Goal: Information Seeking & Learning: Learn about a topic

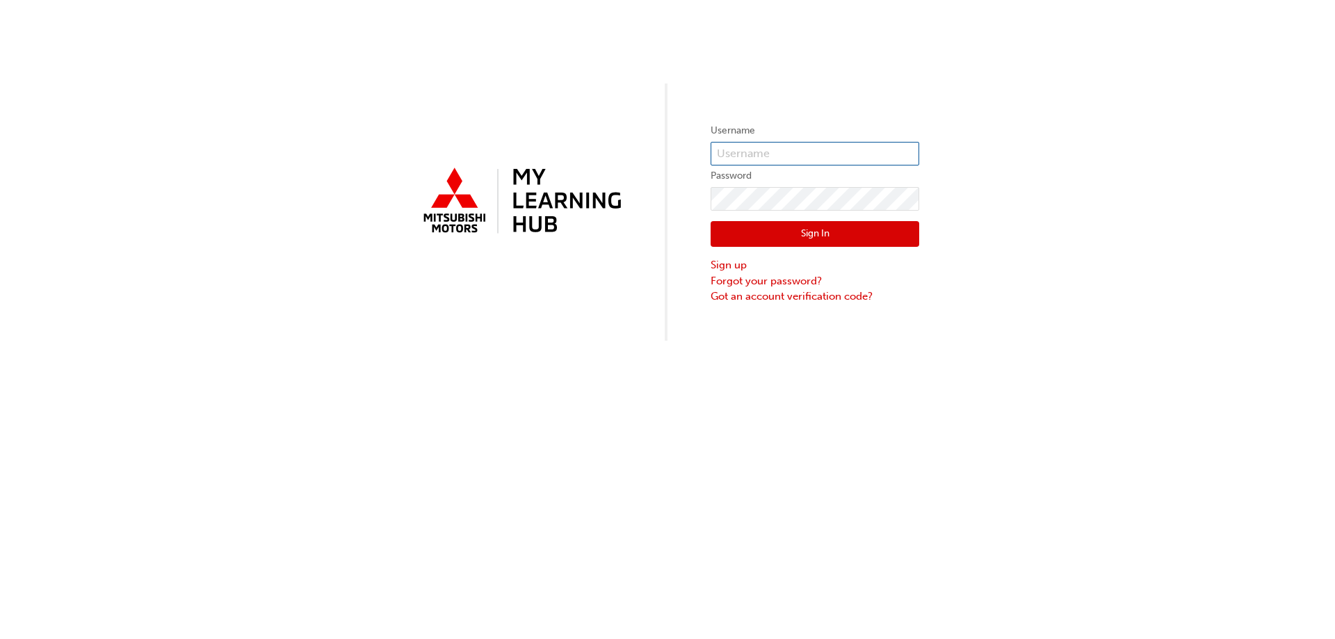
click at [756, 143] on input "text" at bounding box center [814, 154] width 209 height 24
type input "[EMAIL_ADDRESS][DOMAIN_NAME]"
click at [753, 152] on input "text" at bounding box center [814, 154] width 209 height 24
type input "[EMAIL_ADDRESS][DOMAIN_NAME]"
click button "Sign In" at bounding box center [814, 234] width 209 height 26
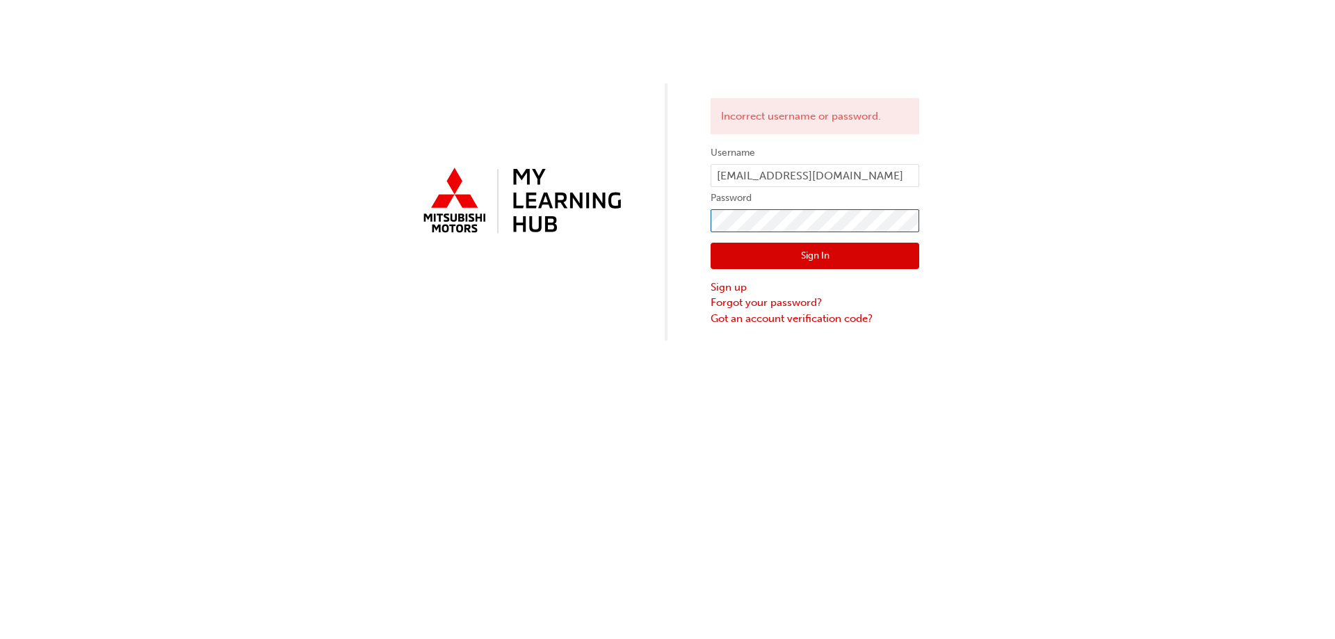
click at [675, 234] on div "Incorrect username or password. Username ryand@northeastmits.com.au Password Si…" at bounding box center [667, 170] width 1335 height 341
click button "Sign In" at bounding box center [814, 256] width 209 height 26
click at [621, 257] on div "Incorrect username or password. Username ryand@northeastmits.com.au Password Si…" at bounding box center [667, 170] width 1335 height 341
click button "Sign In" at bounding box center [814, 256] width 209 height 26
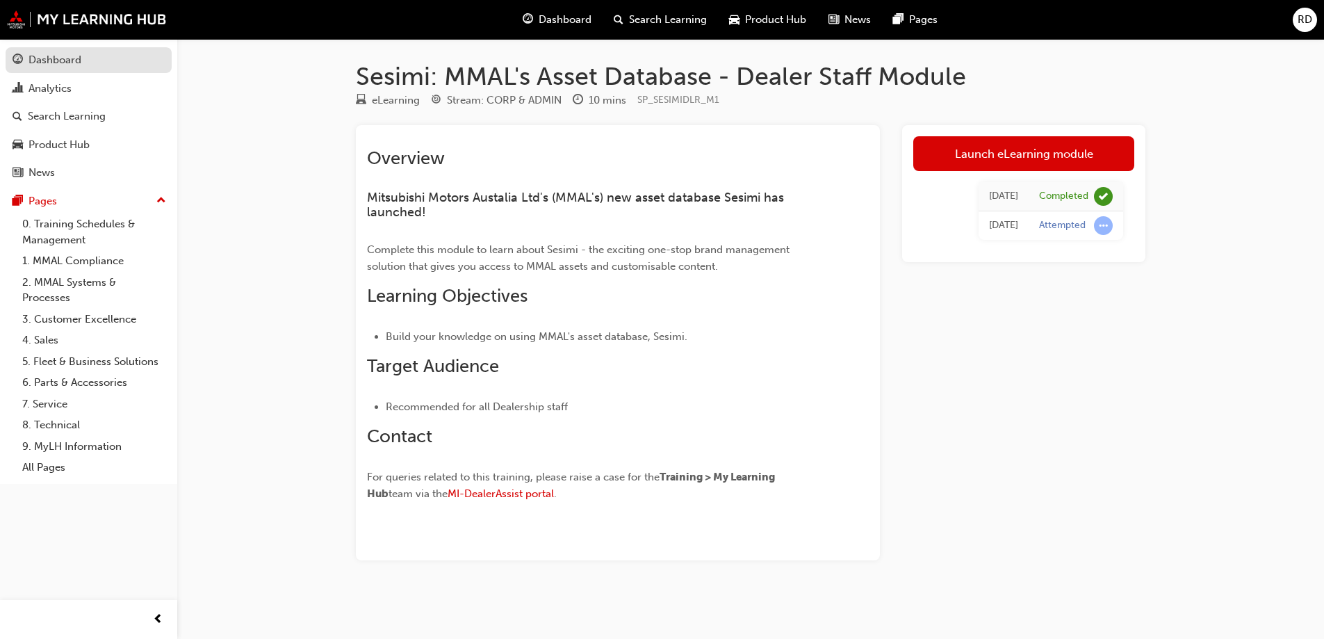
click at [70, 64] on div "Dashboard" at bounding box center [55, 60] width 53 height 16
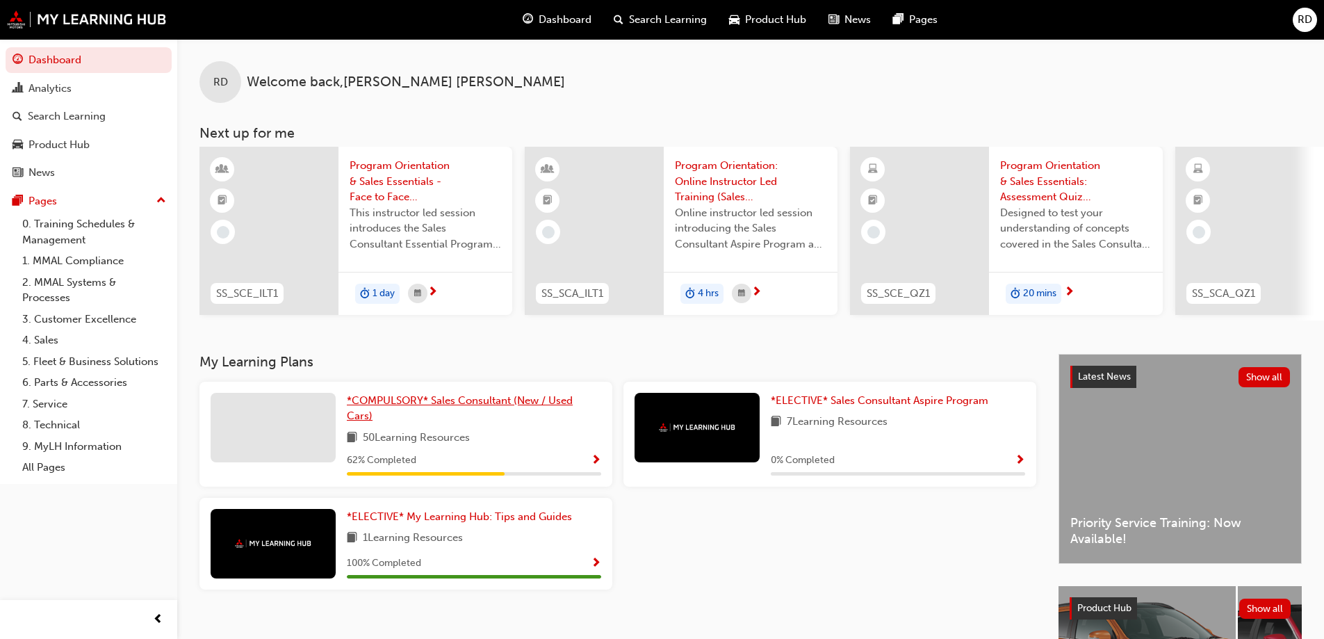
click at [436, 409] on span "*COMPULSORY* Sales Consultant (New / Used Cars)" at bounding box center [460, 408] width 226 height 29
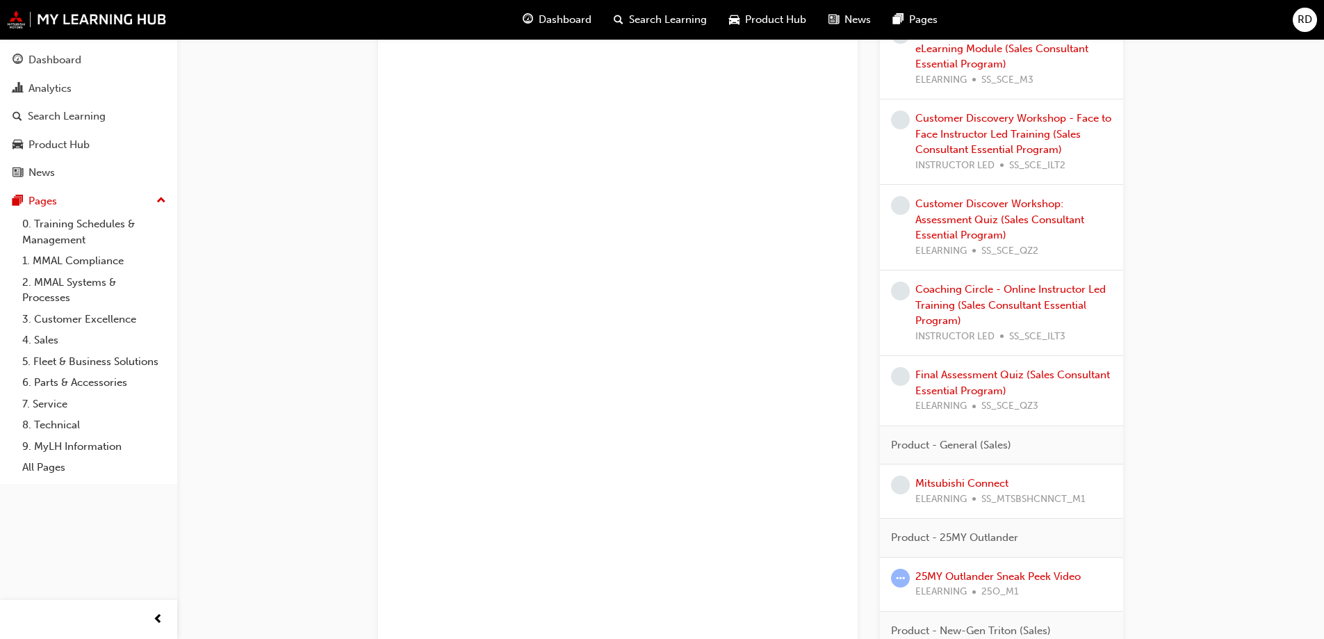
scroll to position [940, 0]
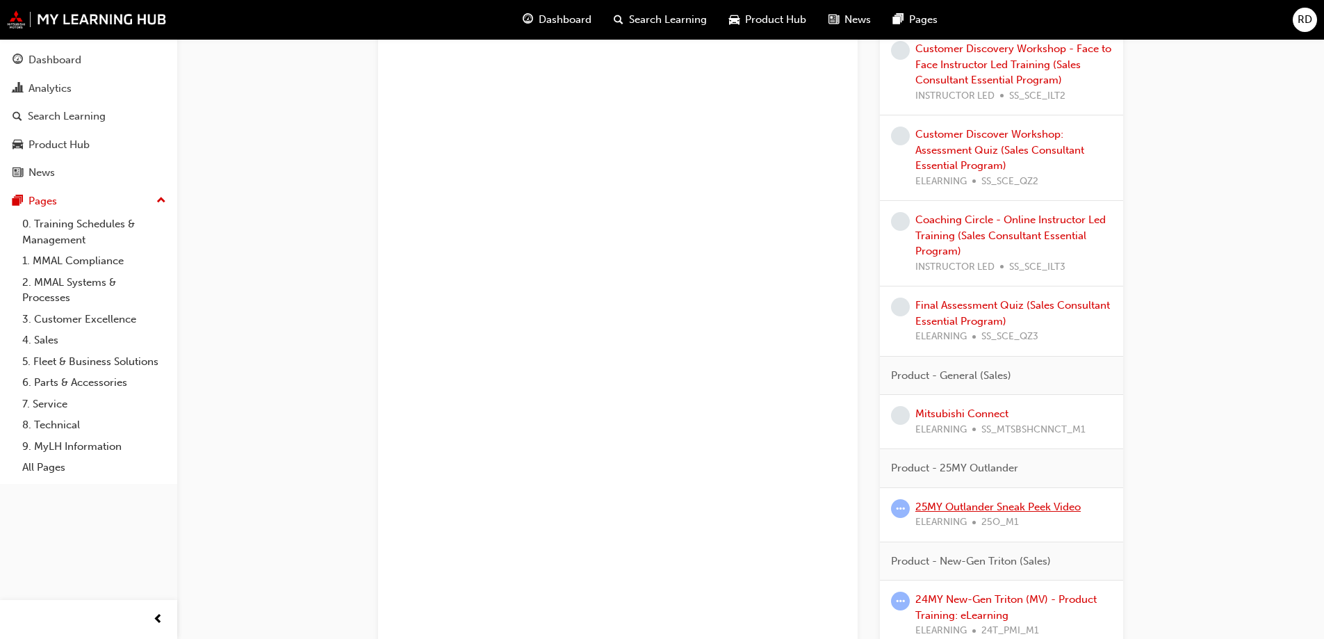
click at [972, 505] on link "25MY Outlander Sneak Peek Video" at bounding box center [998, 507] width 165 height 13
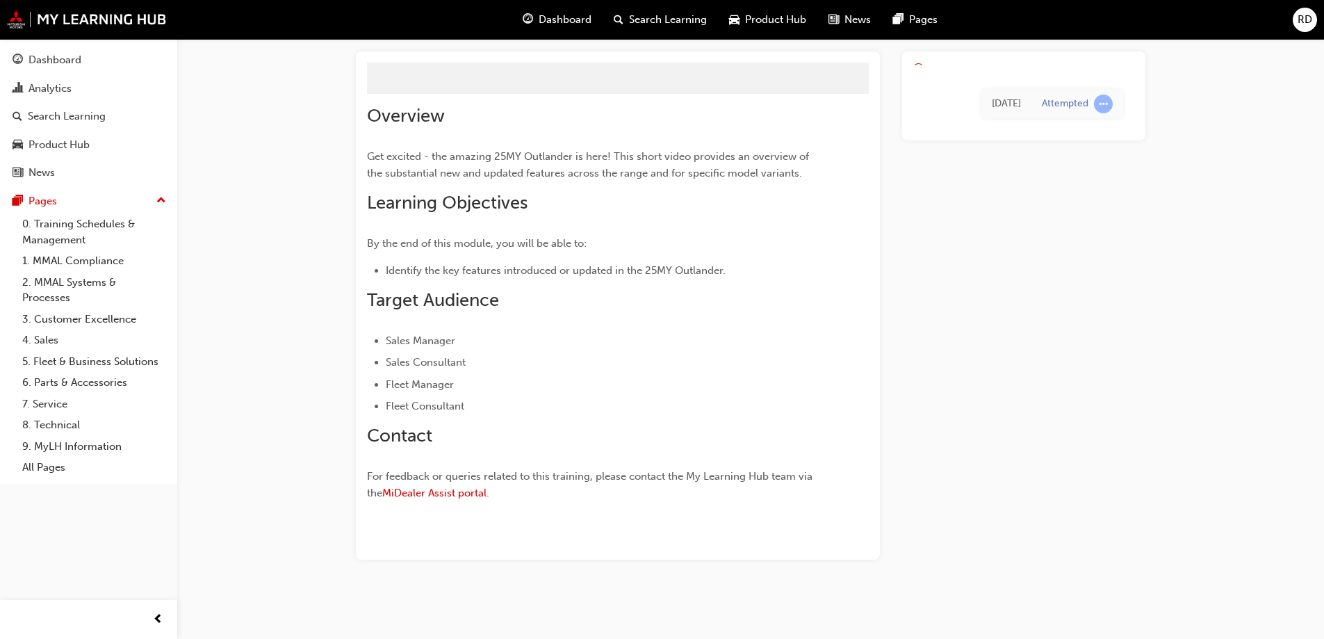
scroll to position [42, 0]
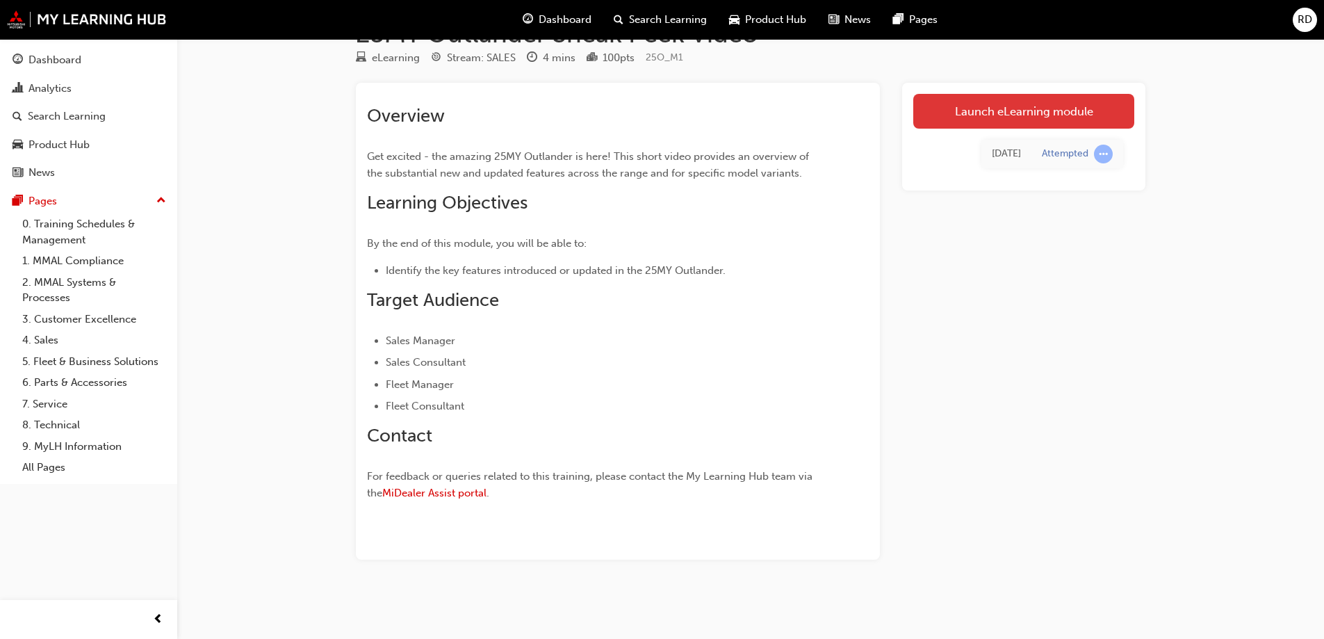
click at [1031, 111] on link "Launch eLearning module" at bounding box center [1023, 111] width 221 height 35
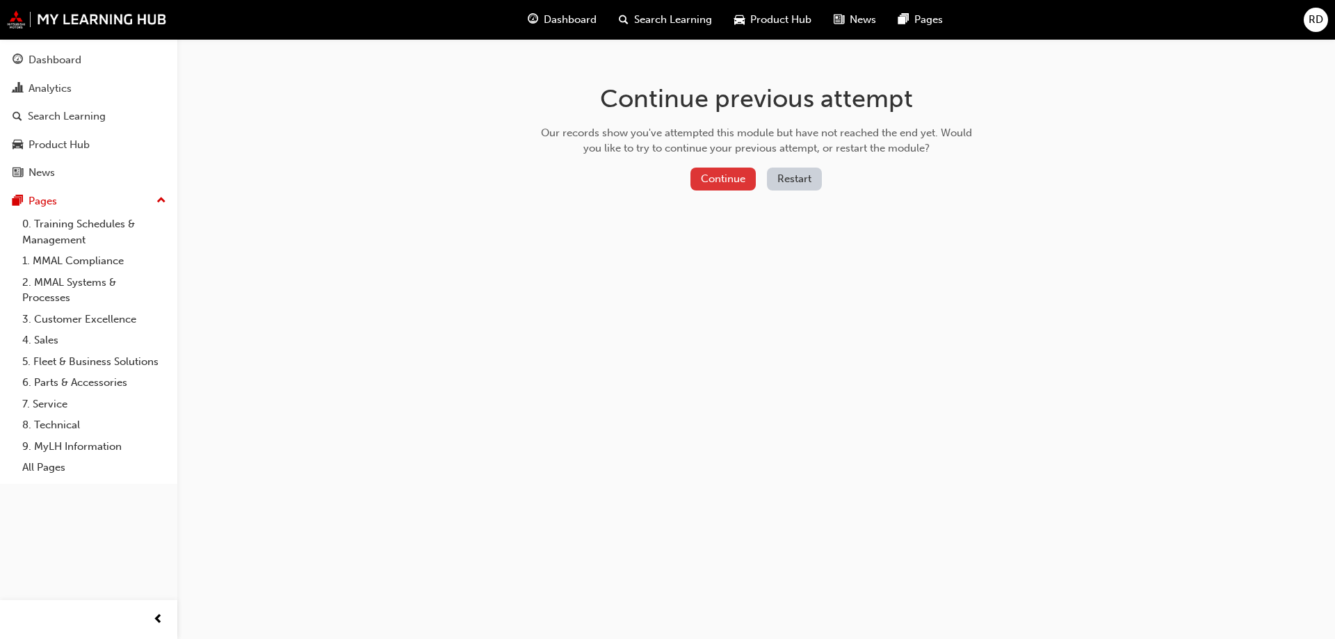
click at [735, 177] on button "Continue" at bounding box center [722, 179] width 65 height 23
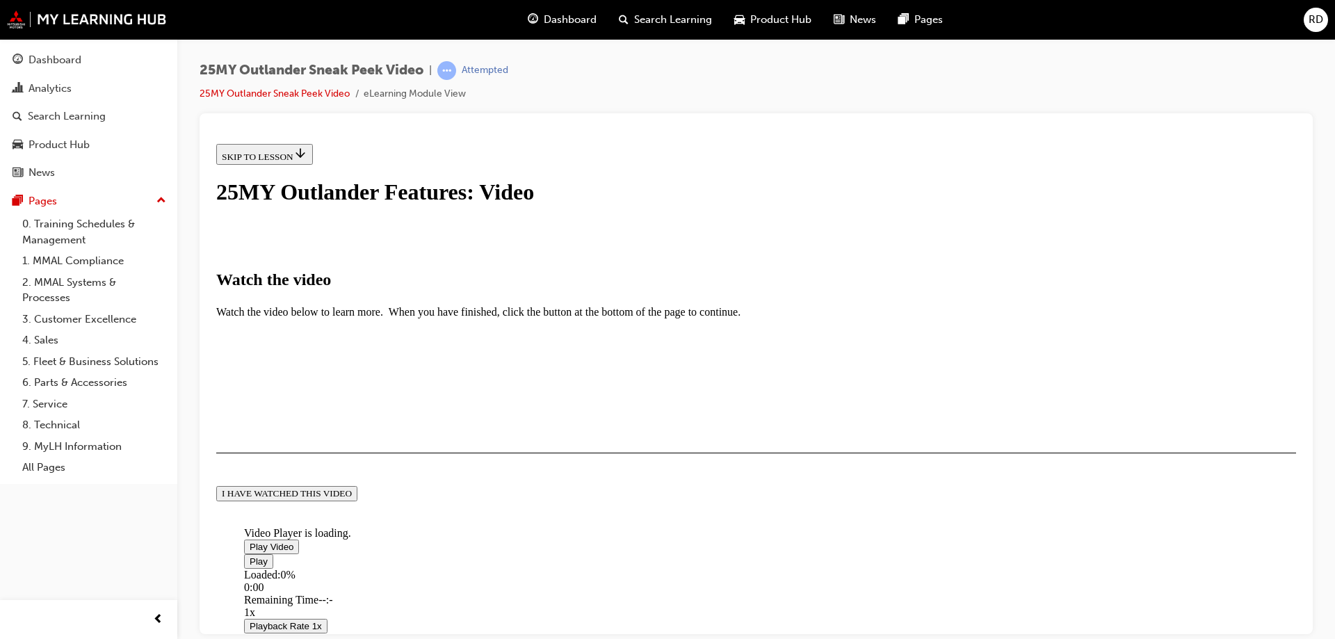
click at [244, 523] on img "Video player" at bounding box center [244, 523] width 0 height 0
click at [327, 631] on button "Playback Rate 1x" at bounding box center [285, 638] width 83 height 15
click at [453, 427] on video "Video player" at bounding box center [348, 459] width 209 height 104
click at [327, 631] on button "Playback Rate 1x" at bounding box center [285, 638] width 83 height 15
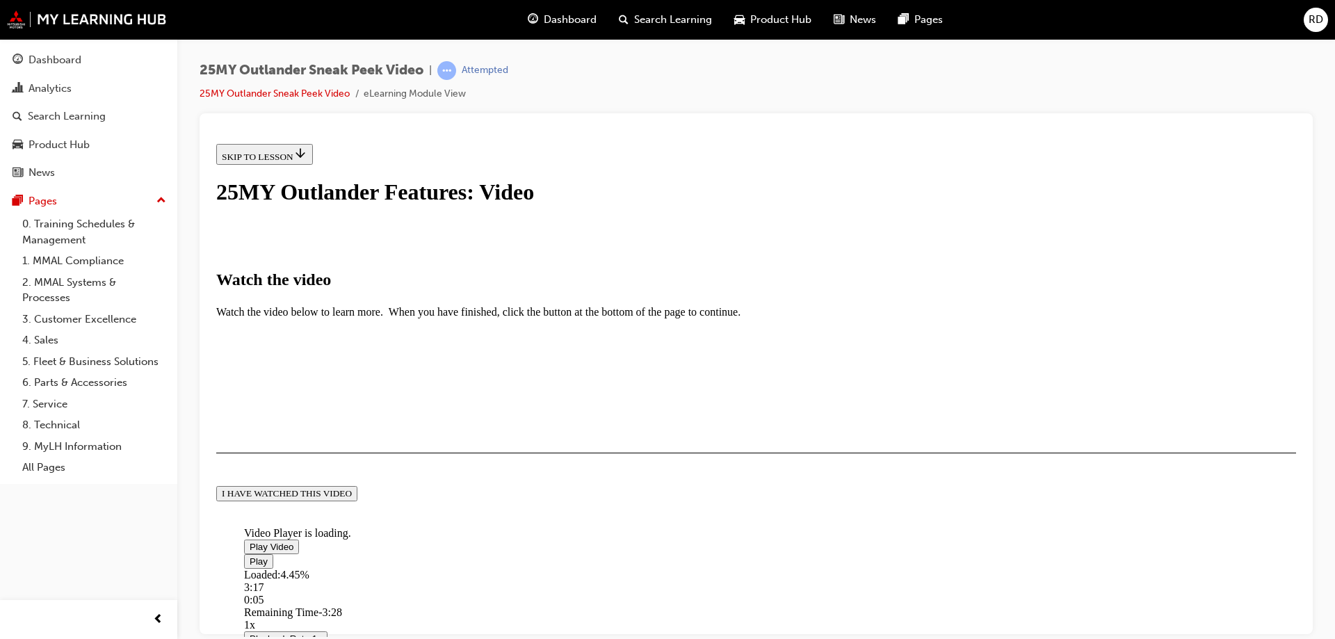
click at [250, 555] on span "Video player" at bounding box center [250, 560] width 0 height 10
click at [352, 498] on div "I HAVE WATCHED THIS VIDEO" at bounding box center [287, 492] width 130 height 11
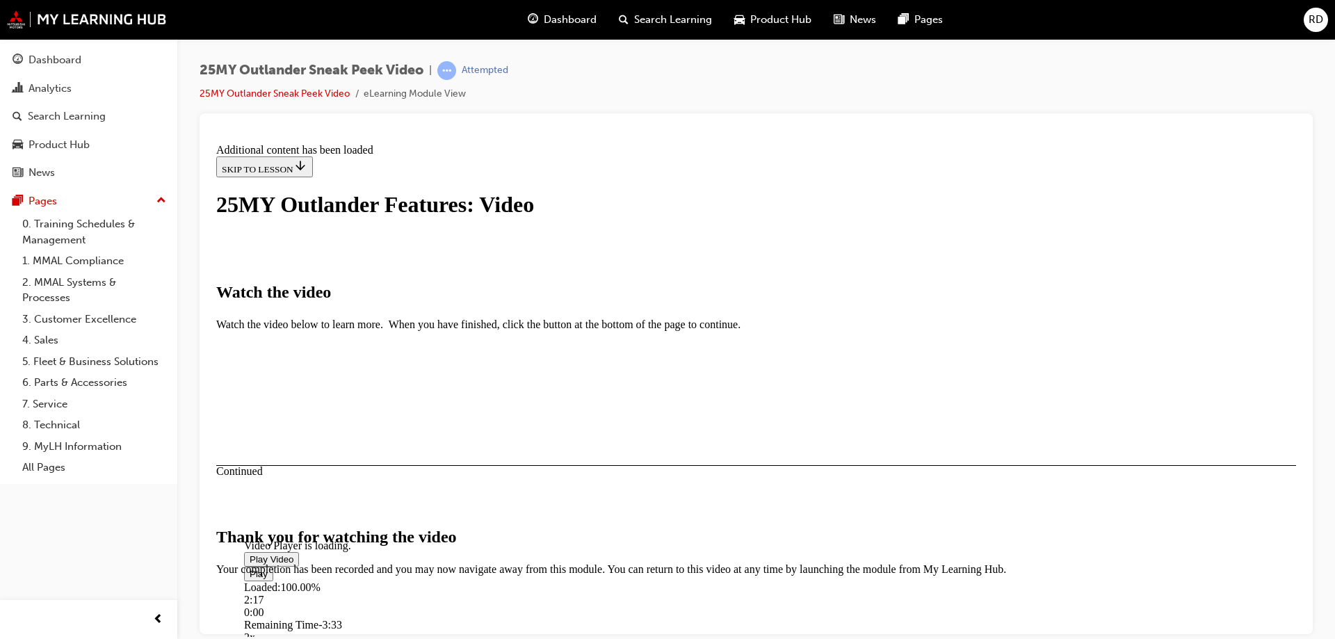
scroll to position [436, 0]
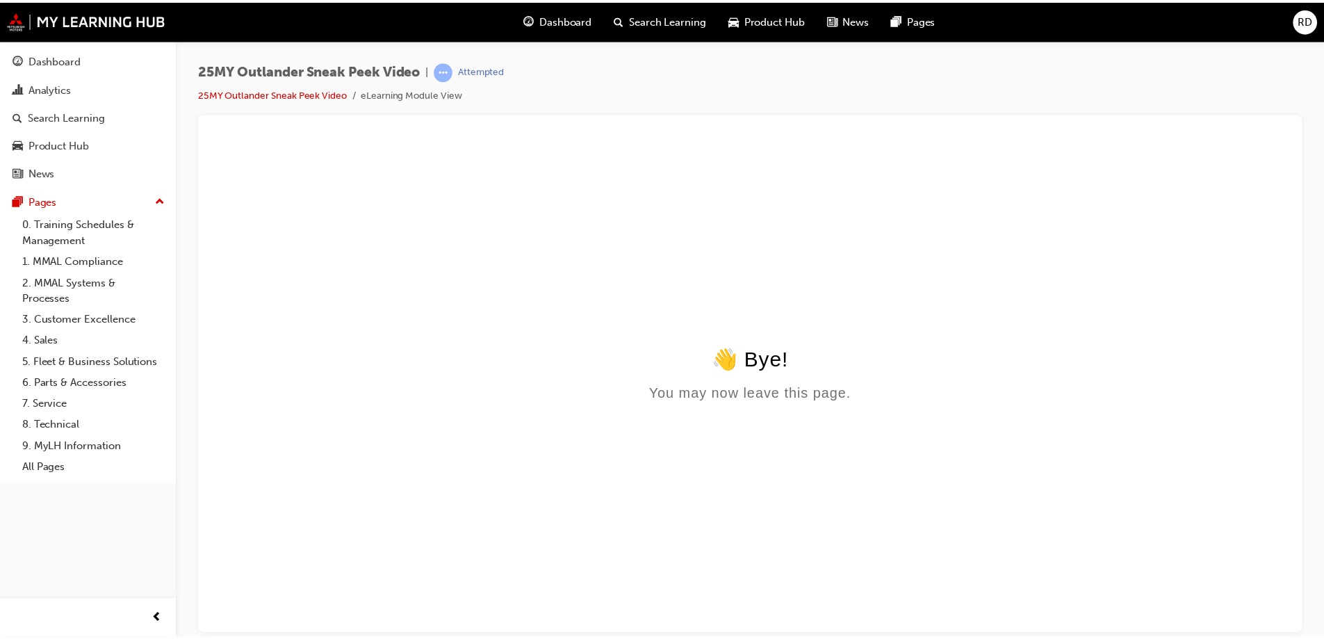
scroll to position [0, 0]
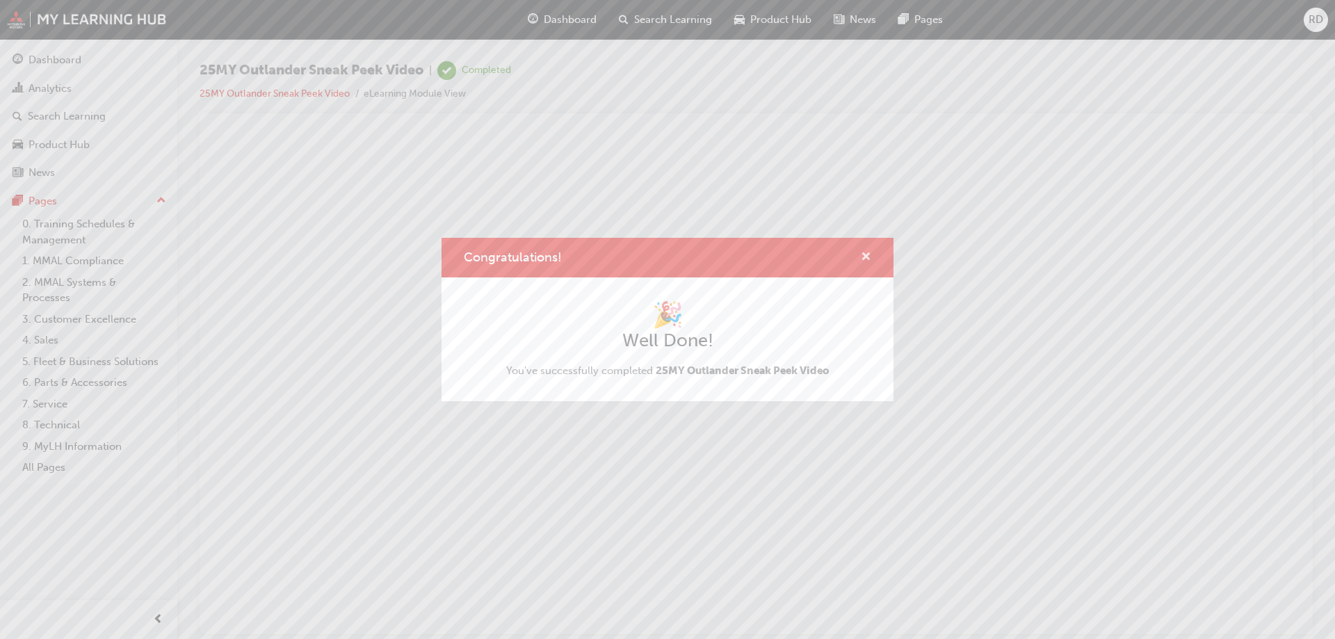
click at [866, 258] on span "cross-icon" at bounding box center [866, 258] width 10 height 13
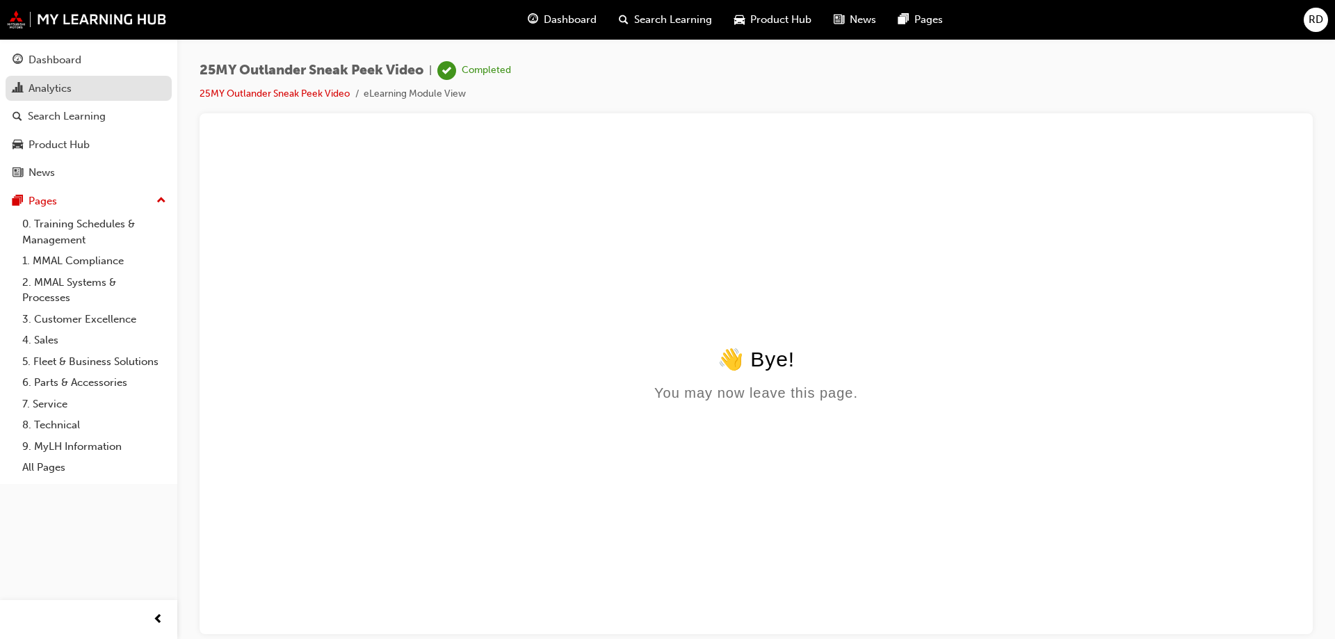
click at [73, 88] on div "Analytics" at bounding box center [89, 88] width 152 height 17
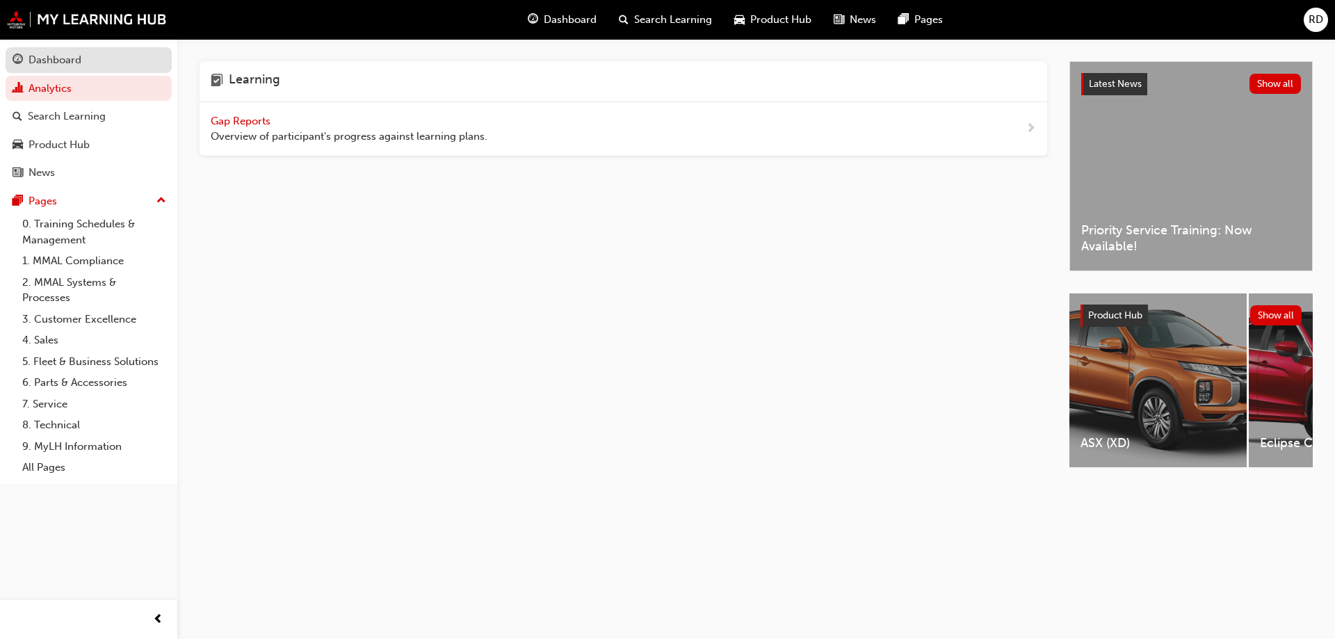
click at [67, 53] on div "Dashboard" at bounding box center [55, 60] width 53 height 16
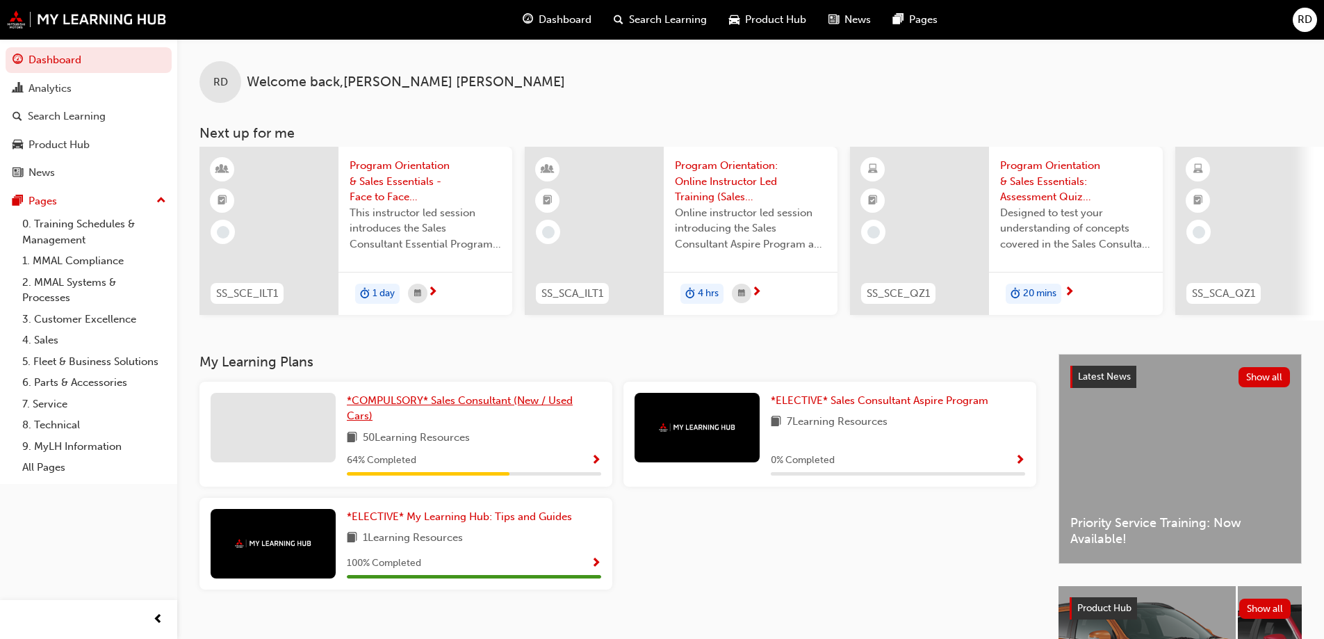
click at [446, 402] on span "*COMPULSORY* Sales Consultant (New / Used Cars)" at bounding box center [460, 408] width 226 height 29
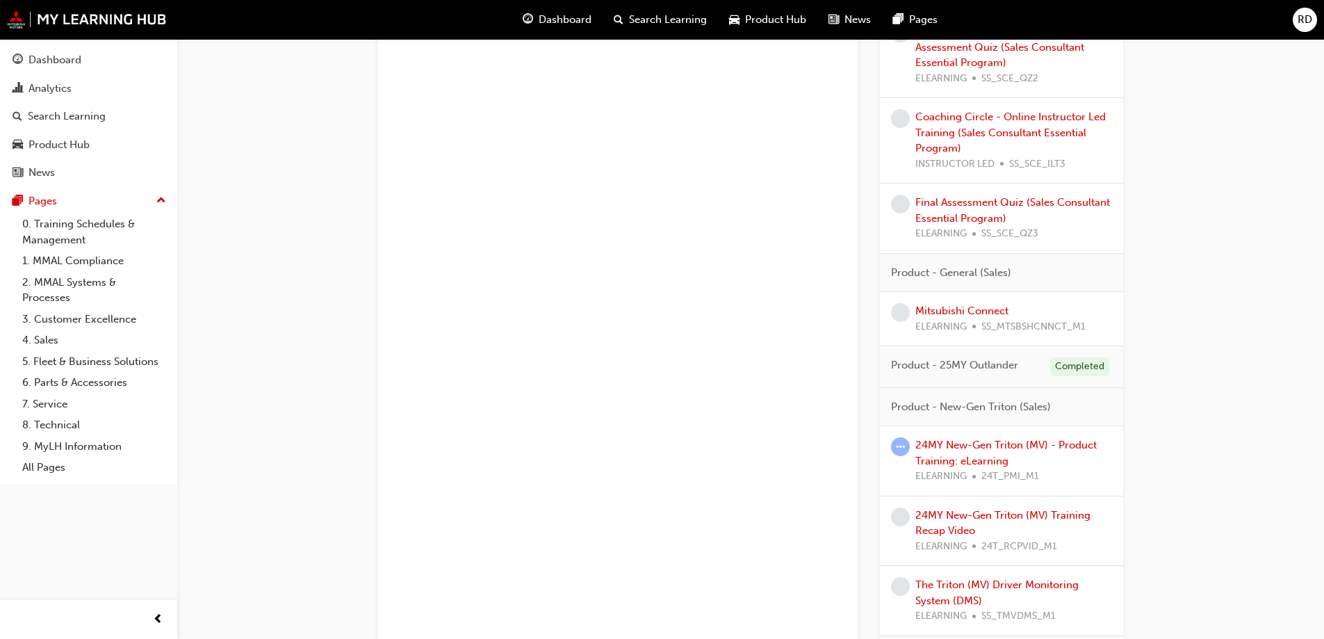
scroll to position [1182, 0]
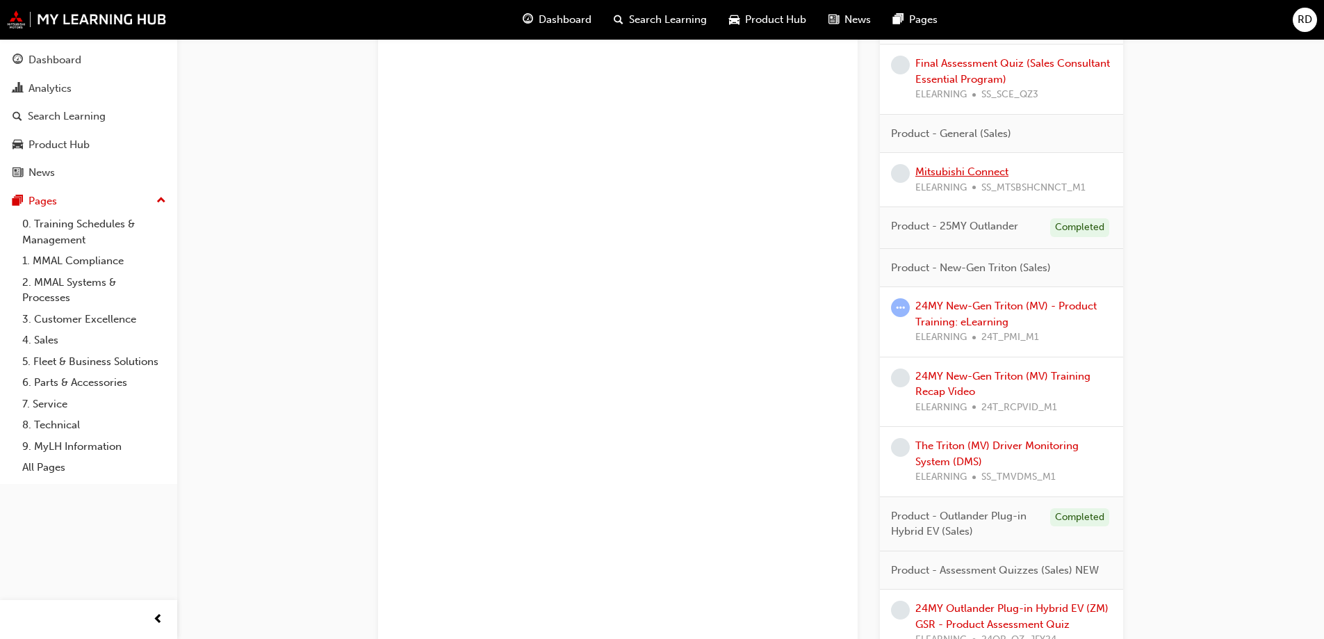
click at [985, 171] on link "Mitsubishi Connect" at bounding box center [962, 171] width 93 height 13
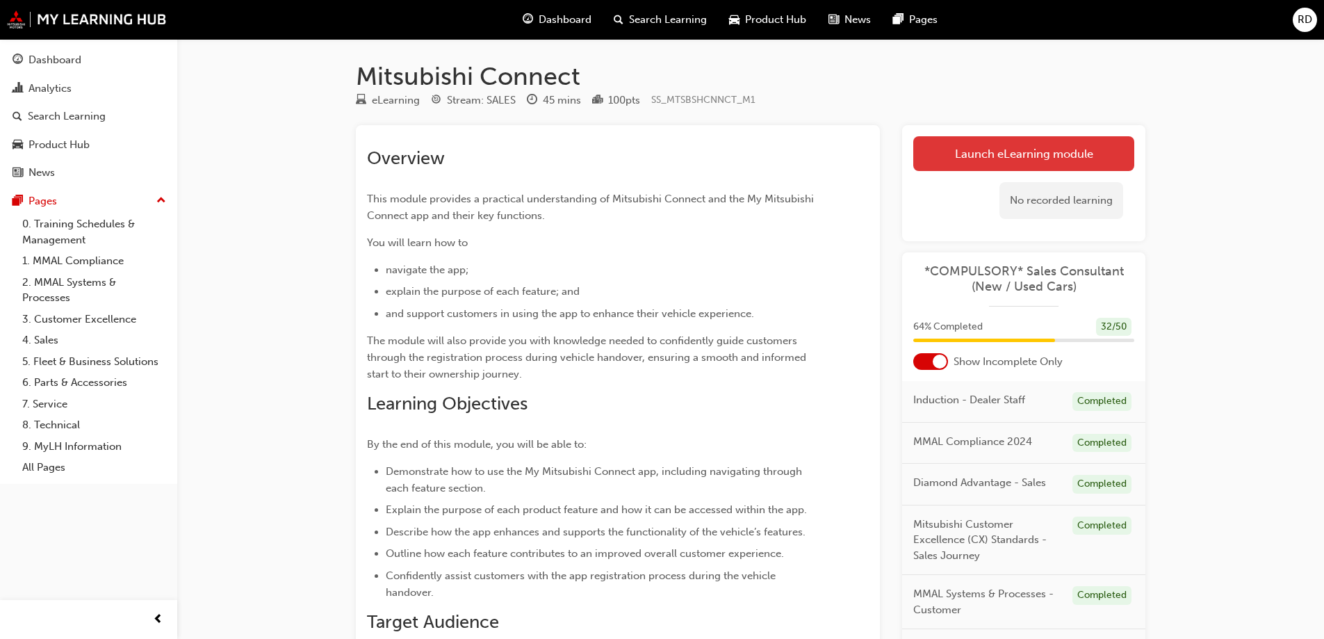
click at [992, 152] on link "Launch eLearning module" at bounding box center [1023, 153] width 221 height 35
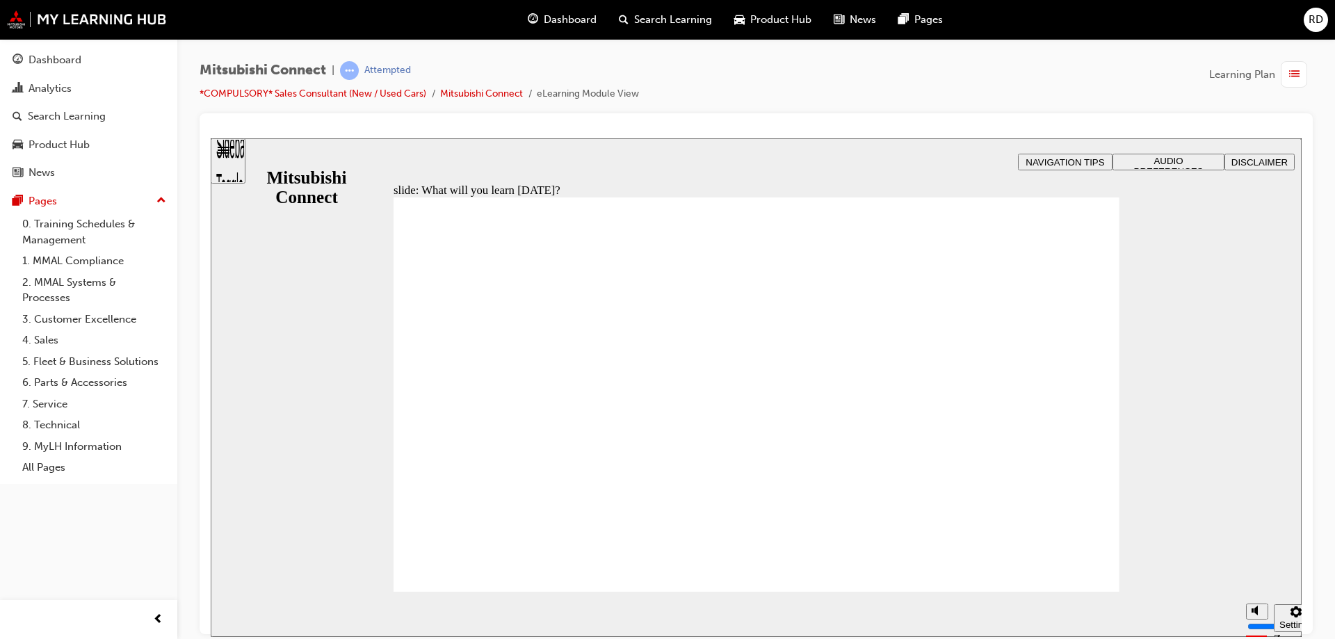
drag, startPoint x: 462, startPoint y: 311, endPoint x: 470, endPoint y: 311, distance: 7.6
drag, startPoint x: 478, startPoint y: 316, endPoint x: 463, endPoint y: 358, distance: 45.1
drag, startPoint x: 463, startPoint y: 358, endPoint x: 446, endPoint y: 364, distance: 18.5
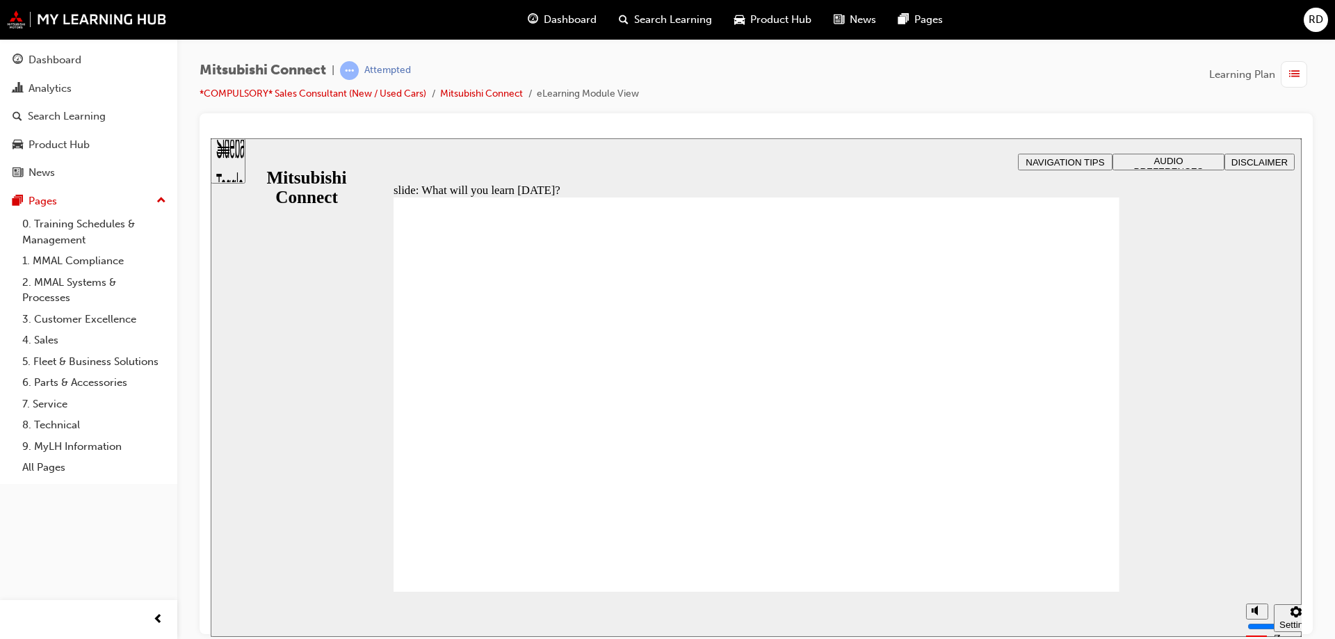
drag, startPoint x: 441, startPoint y: 406, endPoint x: 437, endPoint y: 424, distance: 18.7
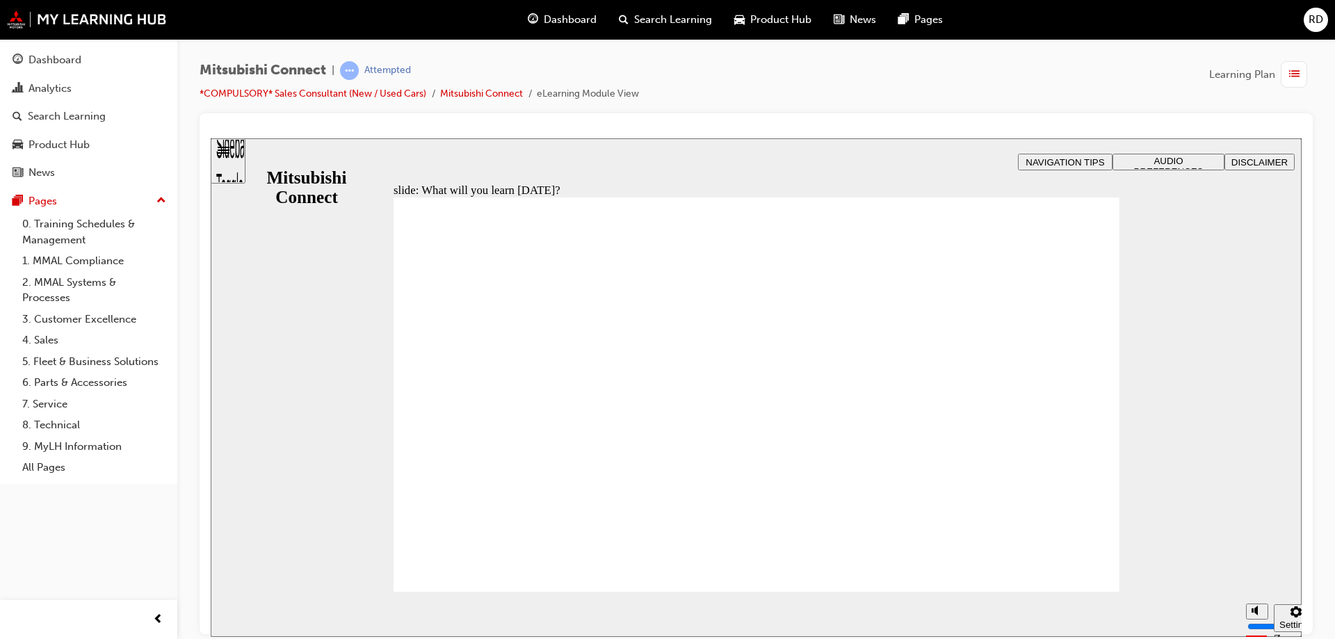
drag, startPoint x: 437, startPoint y: 478, endPoint x: 449, endPoint y: 506, distance: 30.9
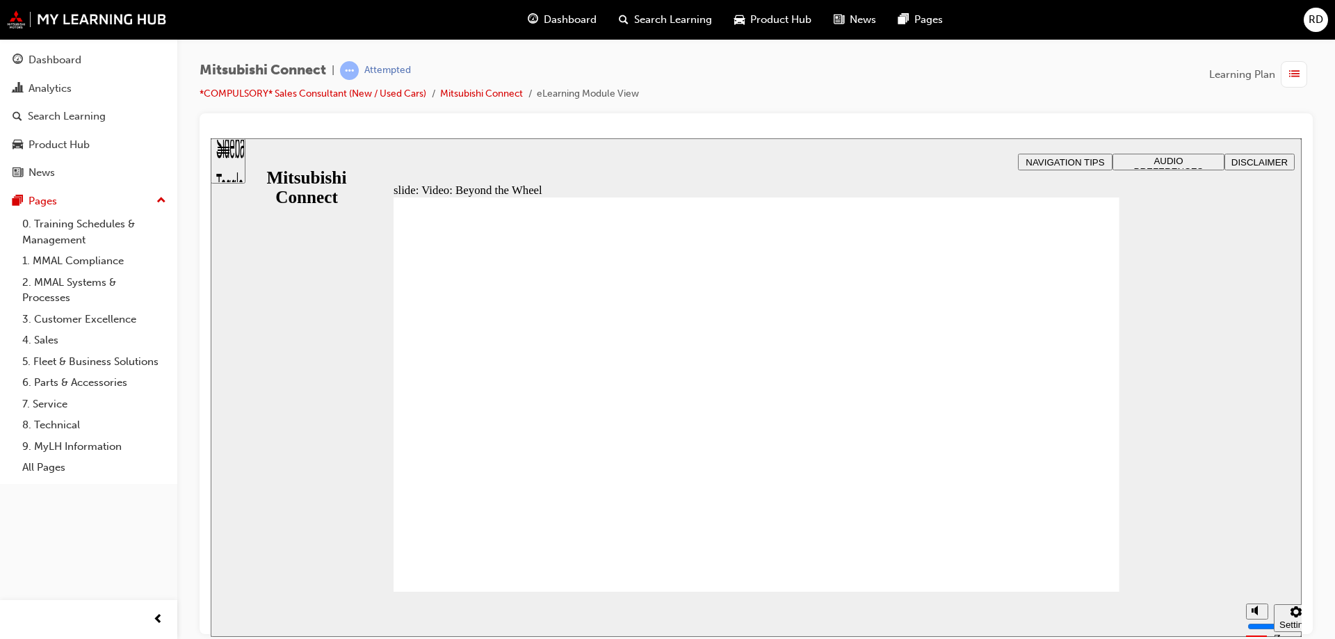
click at [3, 158] on div "Dashboard Analytics Search Learning Product Hub News Pages Pages 0. Training Sc…" at bounding box center [88, 261] width 177 height 445
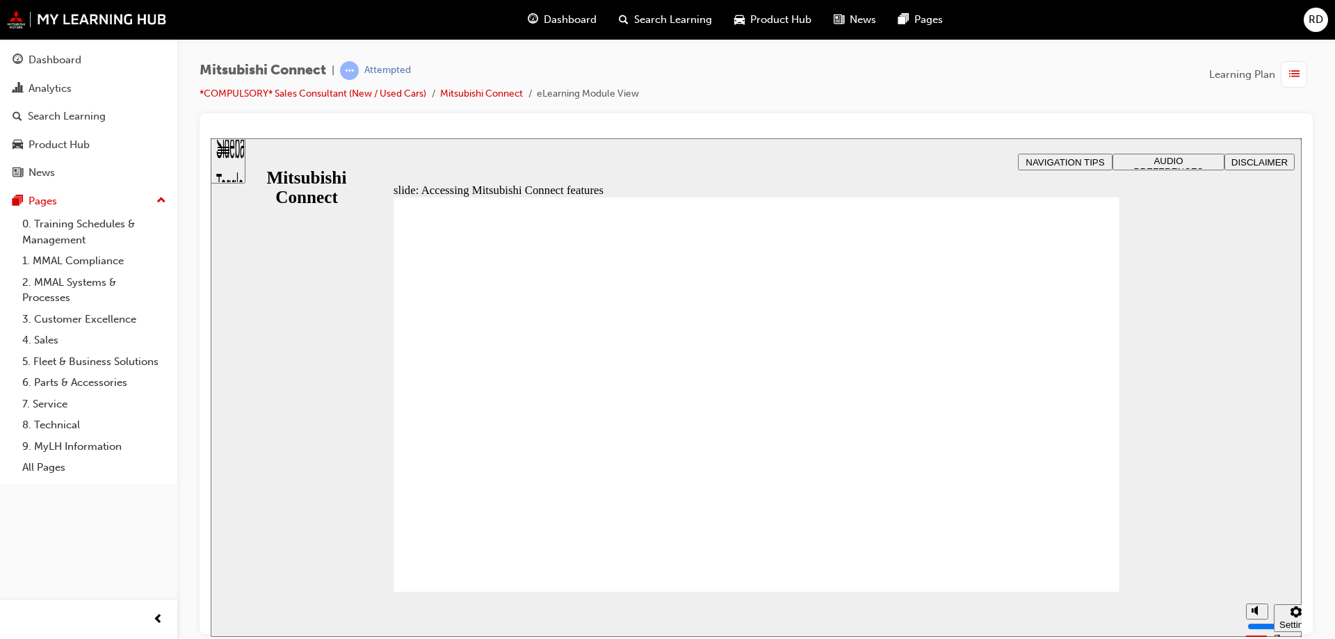
drag, startPoint x: 939, startPoint y: 366, endPoint x: 969, endPoint y: 448, distance: 87.3
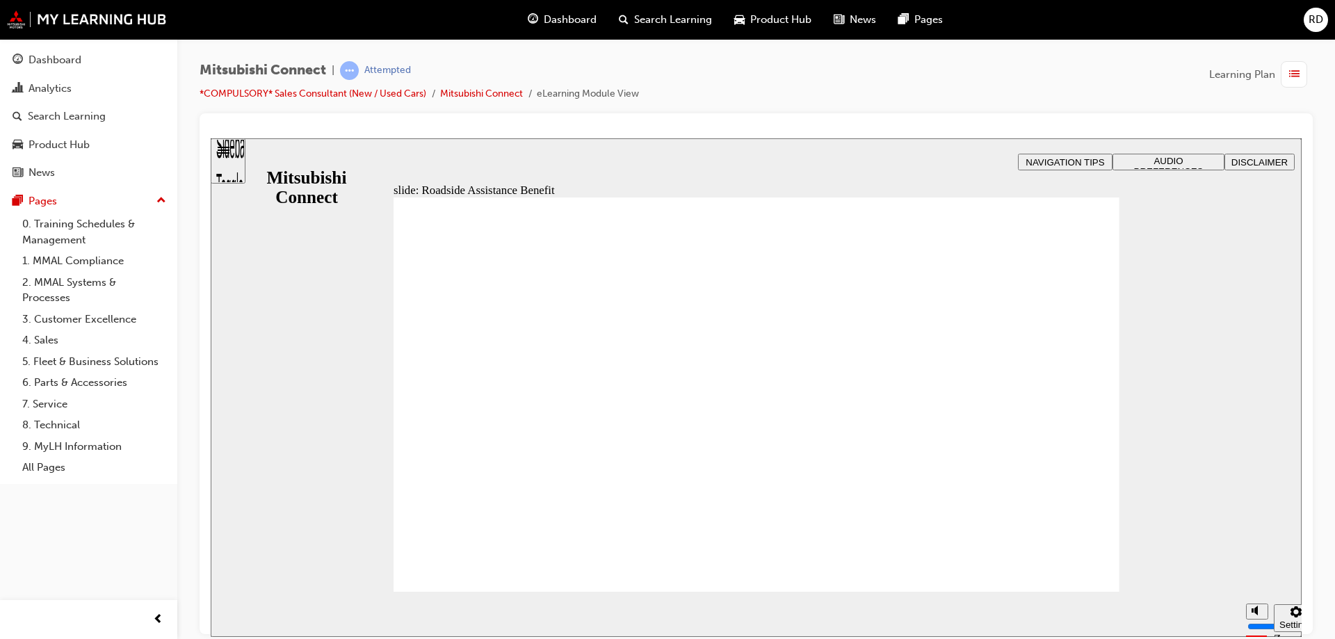
checkbox input "true"
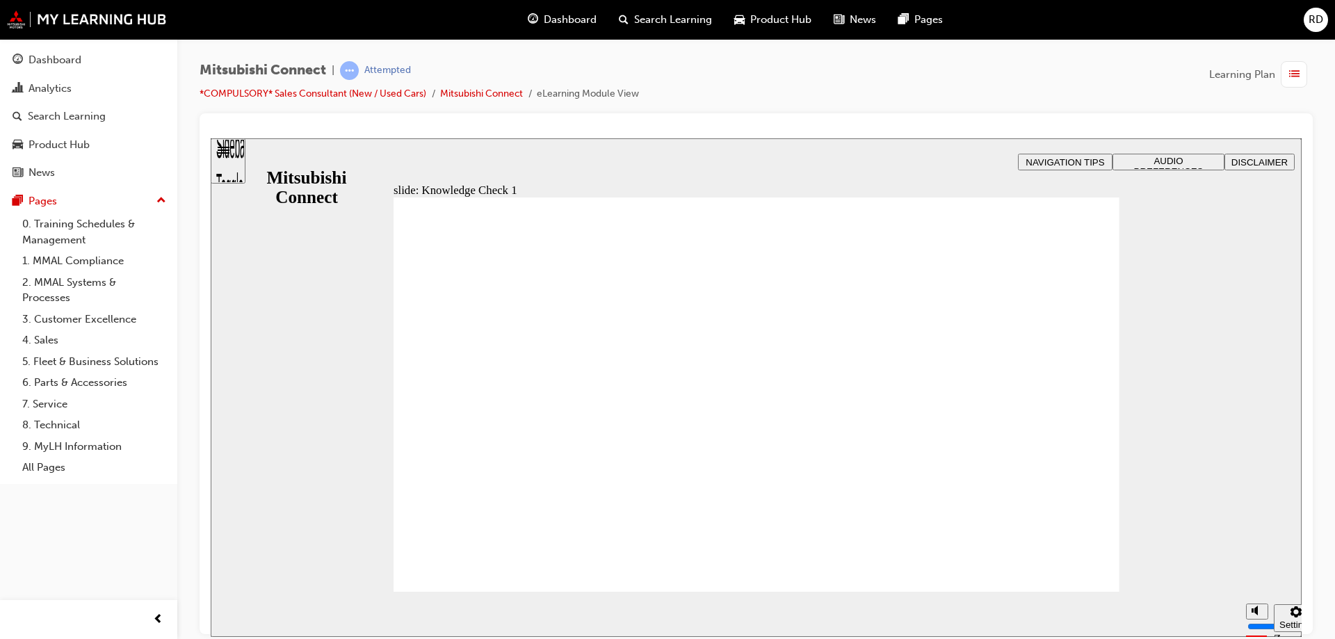
checkbox input "false"
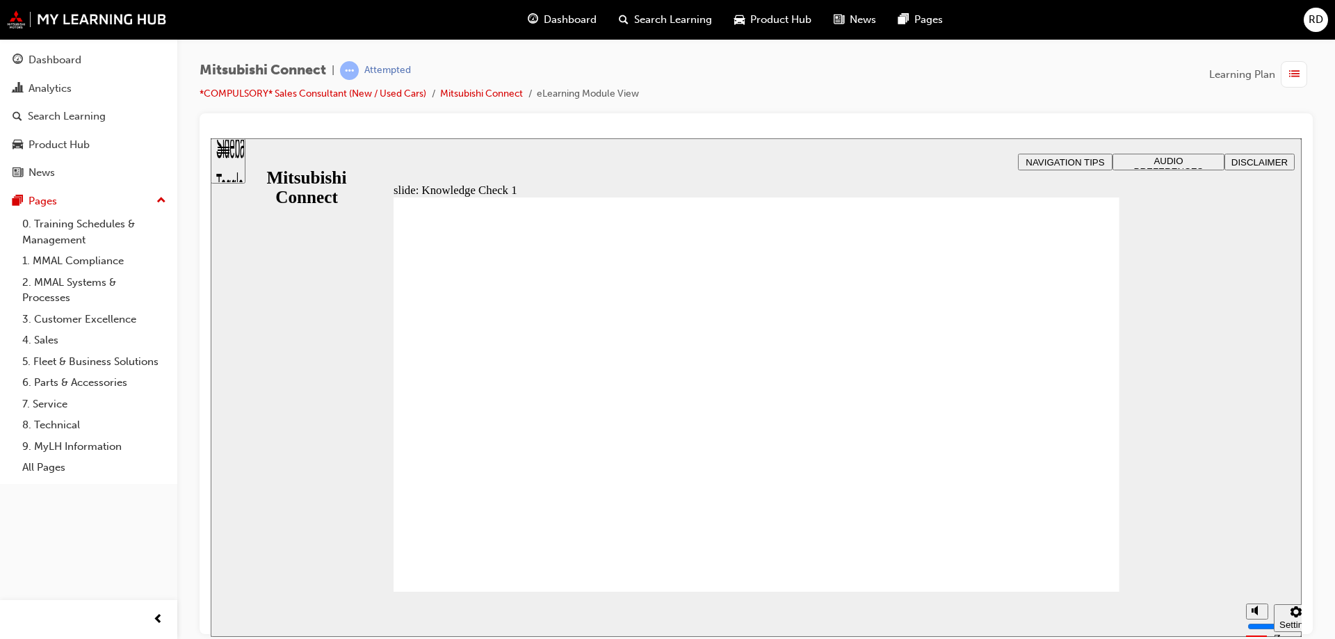
checkbox input "true"
